Goal: Transaction & Acquisition: Purchase product/service

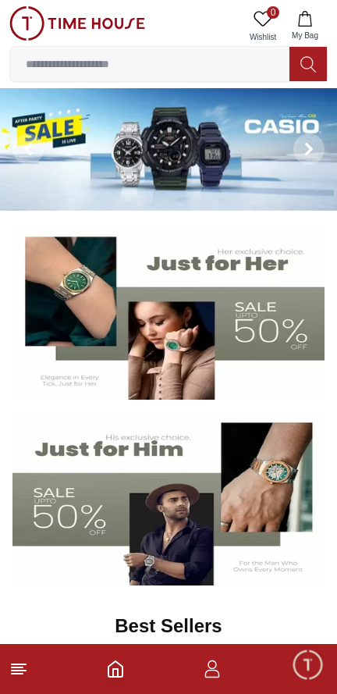
click at [122, 678] on icon "Home" at bounding box center [115, 669] width 19 height 19
click at [116, 675] on icon "Home" at bounding box center [115, 669] width 19 height 19
click at [113, 672] on polyline "Home" at bounding box center [115, 673] width 5 height 8
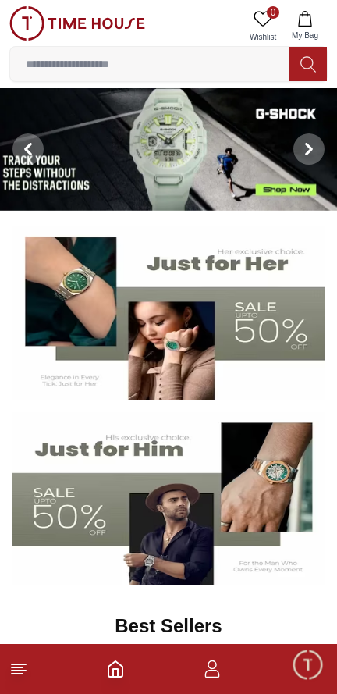
click at [20, 678] on icon at bounding box center [18, 669] width 19 height 19
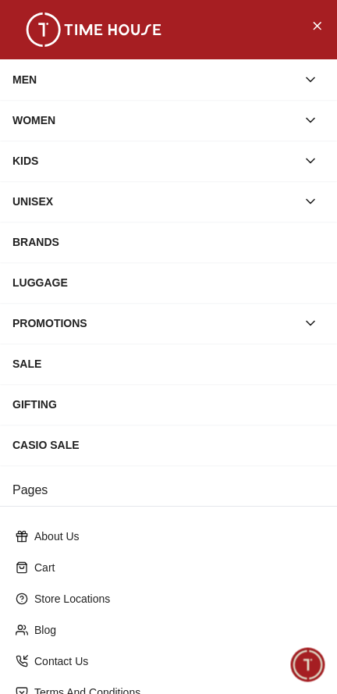
click at [314, 84] on icon "button" at bounding box center [311, 80] width 16 height 16
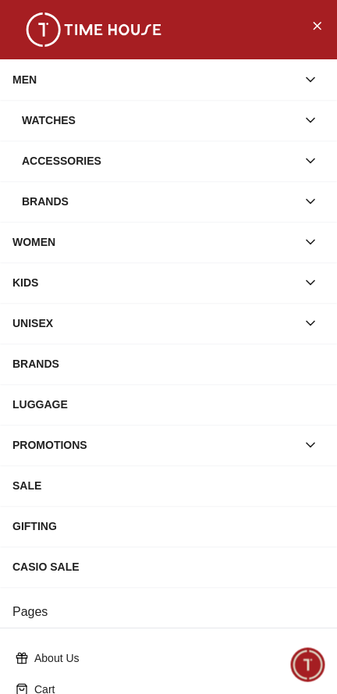
click at [112, 116] on div "Watches" at bounding box center [159, 120] width 275 height 28
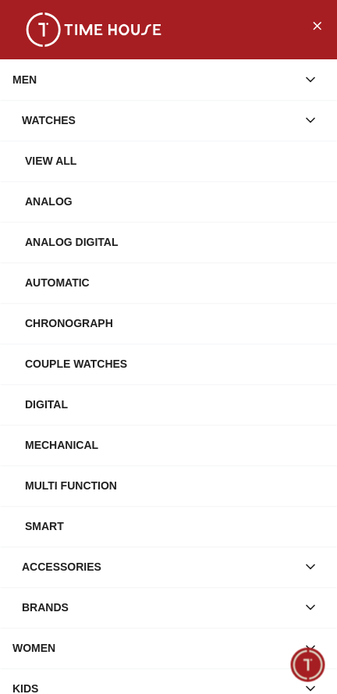
click at [85, 168] on div "View All" at bounding box center [175, 161] width 300 height 28
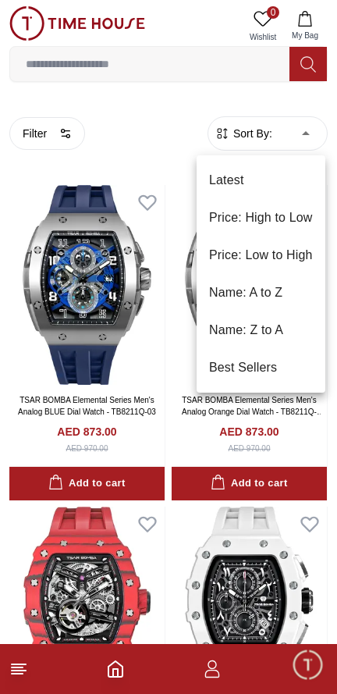
click at [297, 258] on li "Price: Low to High" at bounding box center [261, 255] width 129 height 37
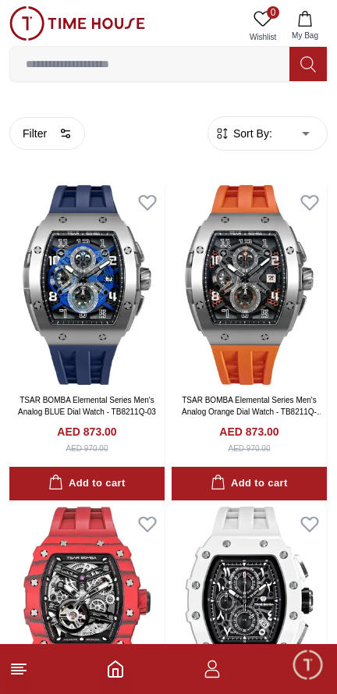
type input "*"
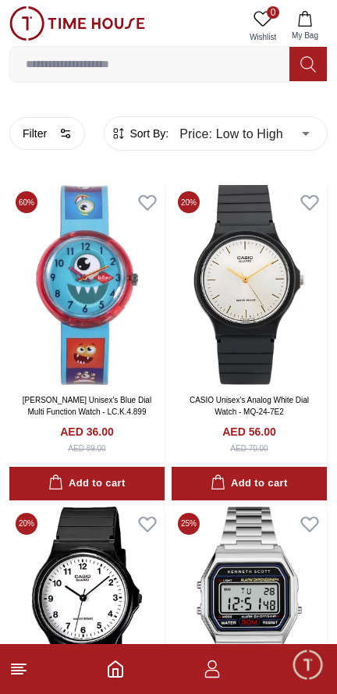
click at [239, 665] on footer at bounding box center [168, 669] width 337 height 50
click at [217, 672] on icon "button" at bounding box center [212, 674] width 15 height 8
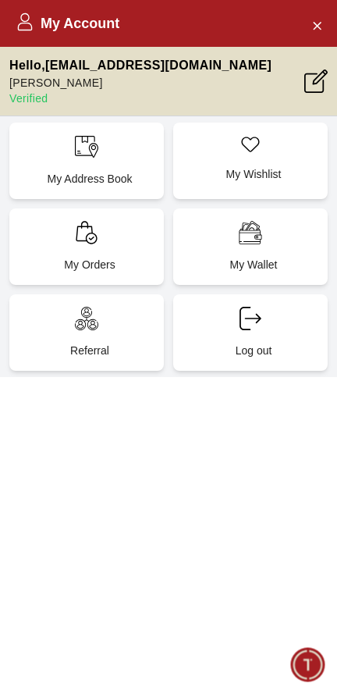
click at [319, 28] on icon "Close Account" at bounding box center [317, 26] width 12 height 20
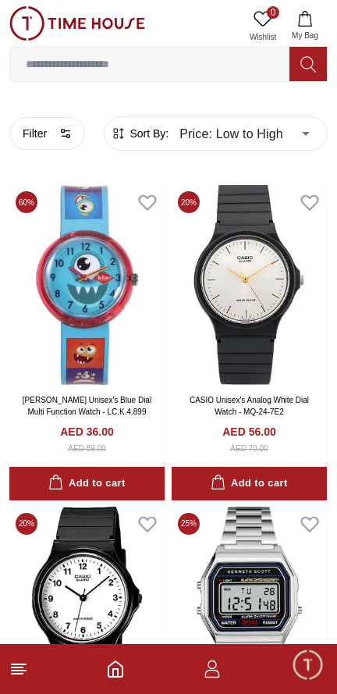
click at [17, 674] on line at bounding box center [17, 674] width 11 height 0
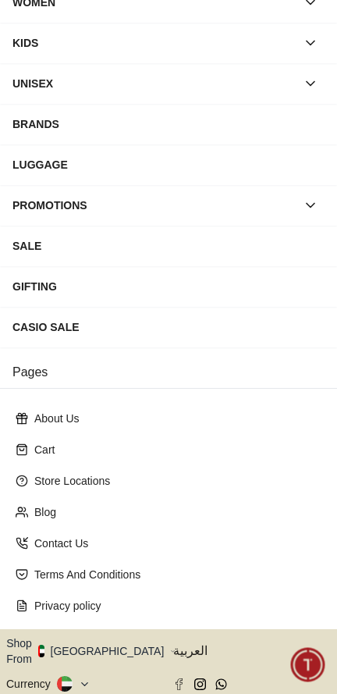
scroll to position [143, 0]
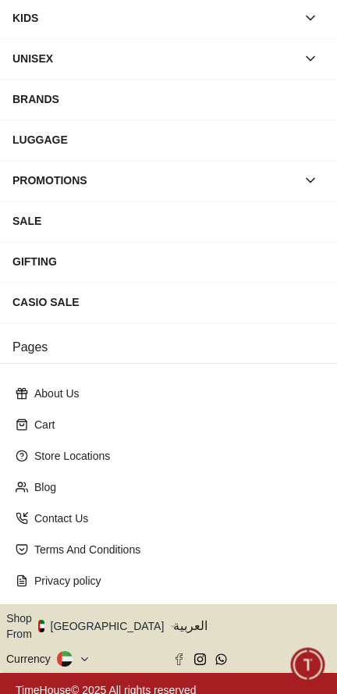
click at [105, 625] on button "Shop From [GEOGRAPHIC_DATA]" at bounding box center [90, 626] width 169 height 31
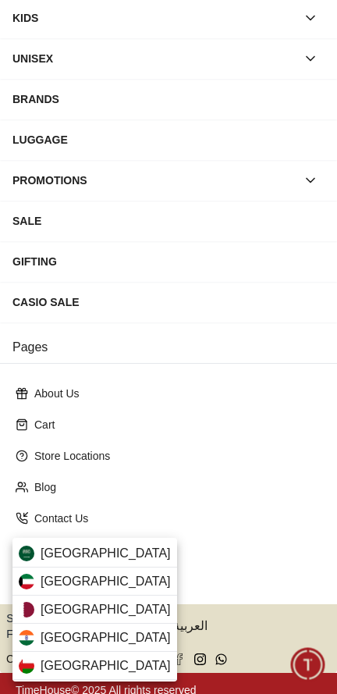
click at [118, 557] on div "[GEOGRAPHIC_DATA]" at bounding box center [94, 554] width 165 height 28
